Goal: Transaction & Acquisition: Subscribe to service/newsletter

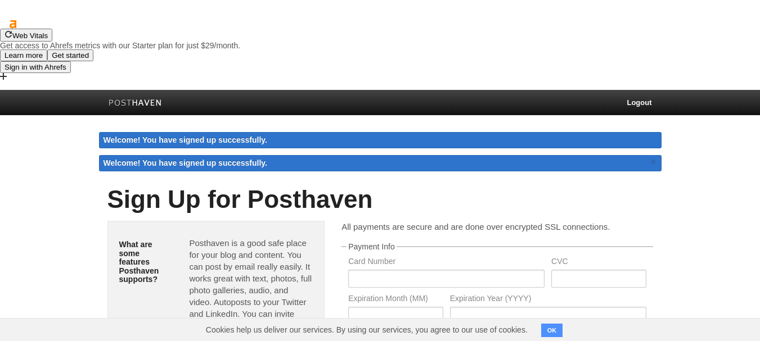
click at [288, 186] on h1 "Sign Up for Posthaven" at bounding box center [379, 199] width 545 height 27
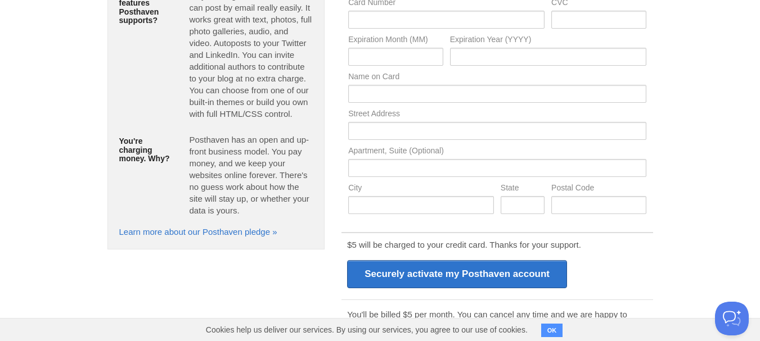
scroll to position [236, 0]
click at [543, 309] on p "You'll be billed $5 per month. You can cancel any time and we are happy to refu…" at bounding box center [497, 321] width 300 height 24
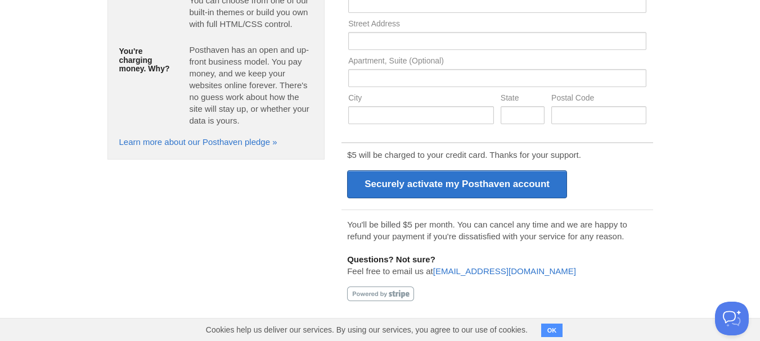
scroll to position [216, 0]
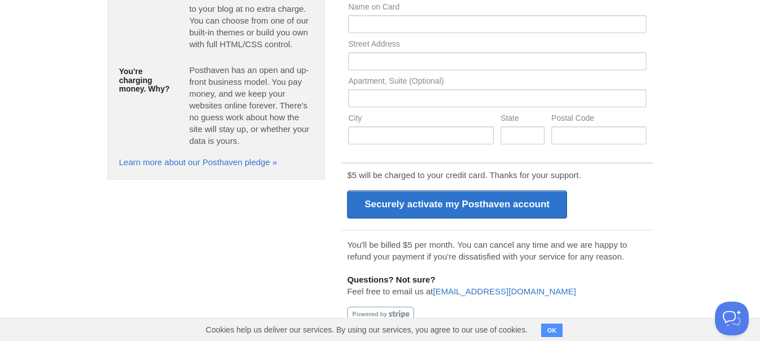
click at [586, 271] on div "You'll be billed $5 per month. You can cancel any time and we are happy to refu…" at bounding box center [496, 280] width 311 height 100
click at [560, 324] on button "OK" at bounding box center [552, 330] width 22 height 13
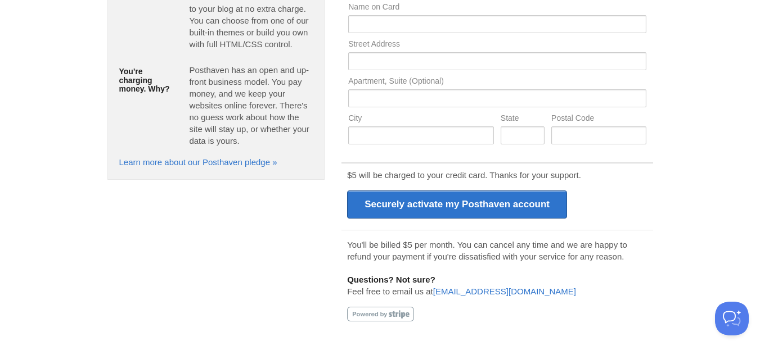
click at [555, 308] on div "You'll be billed $5 per month. You can cancel any time and we are happy to refu…" at bounding box center [496, 280] width 311 height 100
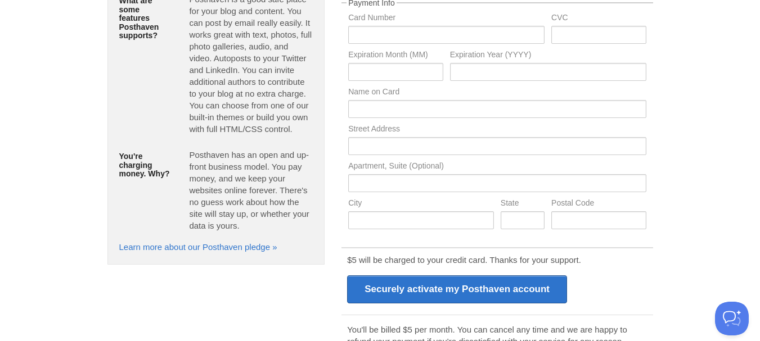
scroll to position [0, 0]
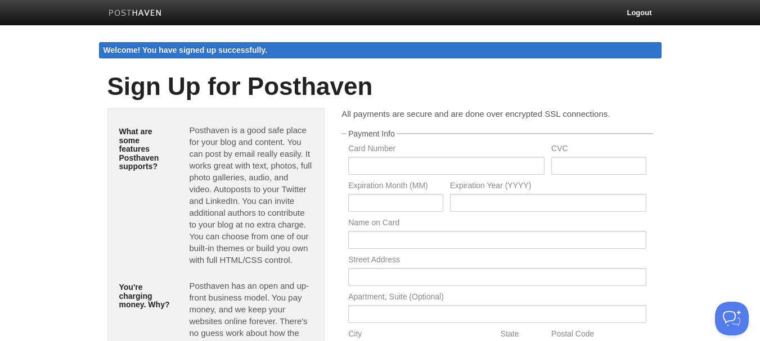
click at [593, 107] on div "Sign Up for Posthaven" at bounding box center [380, 86] width 562 height 43
click at [632, 15] on link "Logout" at bounding box center [639, 12] width 42 height 25
